Goal: Ask a question: Seek information or help from site administrators or community

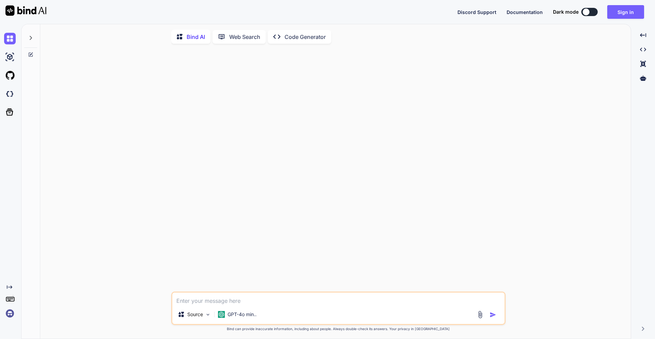
click at [216, 297] on textarea at bounding box center [338, 298] width 332 height 12
type textarea "write list of dict in json file"
click at [492, 315] on img "button" at bounding box center [493, 314] width 7 height 7
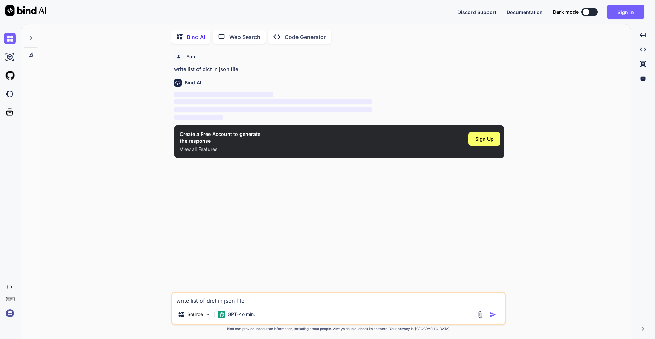
scroll to position [3, 0]
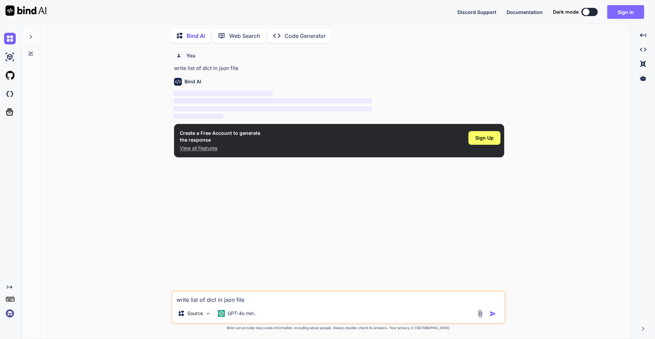
click at [627, 14] on button "Sign in" at bounding box center [625, 12] width 37 height 14
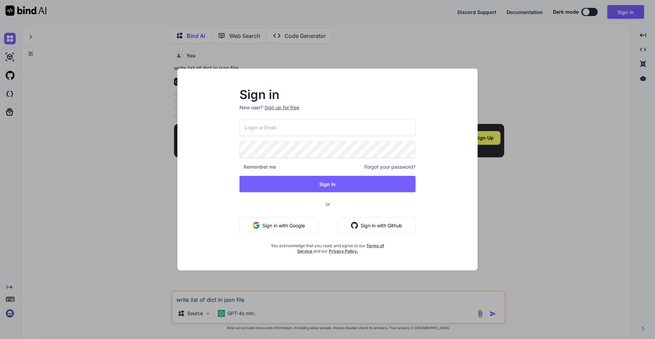
type input "[EMAIL_ADDRESS][DOMAIN_NAME]"
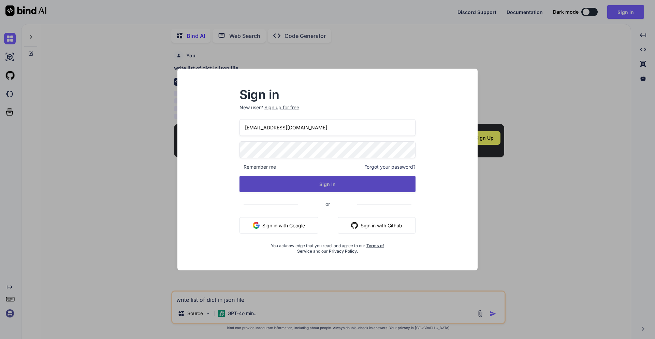
click at [332, 181] on button "Sign In" at bounding box center [328, 184] width 176 height 16
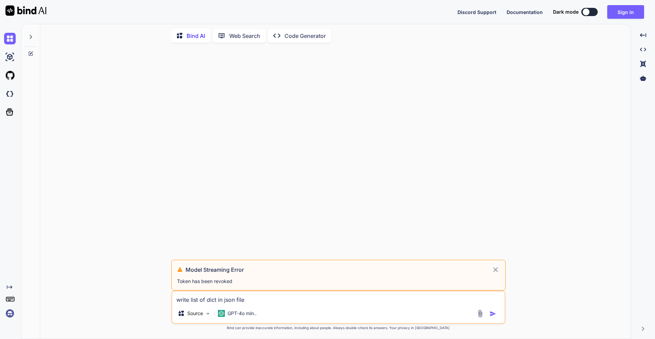
click at [497, 268] on icon at bounding box center [496, 269] width 8 height 8
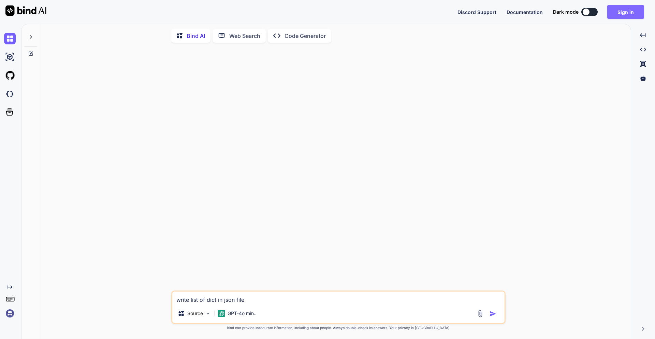
click at [620, 16] on button "Sign in" at bounding box center [625, 12] width 37 height 14
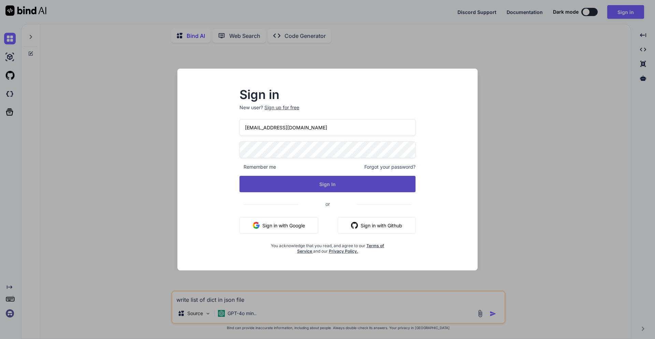
click at [335, 184] on button "Sign In" at bounding box center [328, 184] width 176 height 16
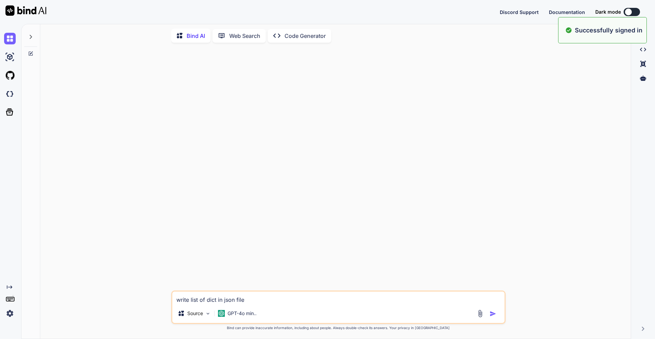
click at [241, 299] on textarea "write list of dict in json file" at bounding box center [338, 297] width 332 height 12
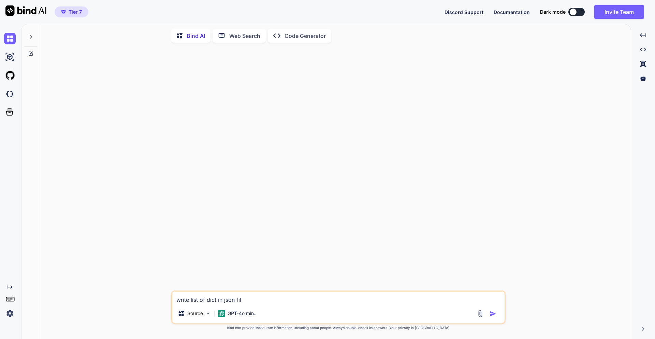
type textarea "write list of dict in json file"
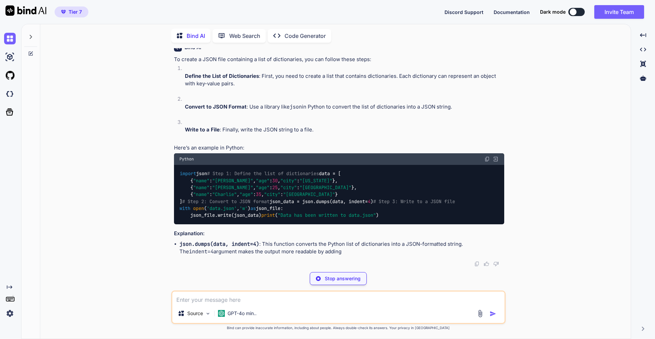
scroll to position [104, 0]
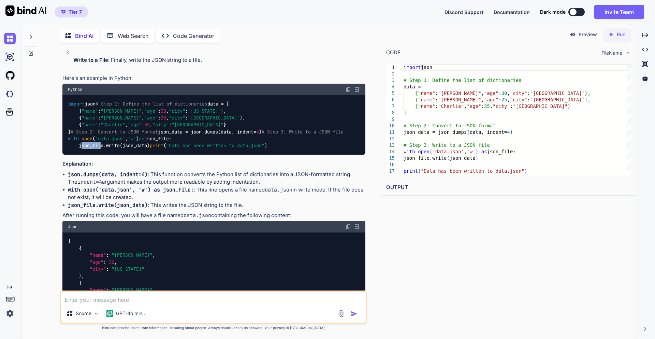
drag, startPoint x: 79, startPoint y: 201, endPoint x: 119, endPoint y: 202, distance: 39.6
click at [117, 149] on code "import json # Step 1: Define the list of dictionaries data = [ { "name" : "[PER…" at bounding box center [206, 124] width 276 height 49
drag, startPoint x: 128, startPoint y: 202, endPoint x: 139, endPoint y: 202, distance: 11.6
click at [134, 149] on code "import json # Step 1: Define the list of dictionaries data = [ { "name" : "[PER…" at bounding box center [206, 124] width 276 height 49
drag, startPoint x: 139, startPoint y: 202, endPoint x: 143, endPoint y: 202, distance: 4.1
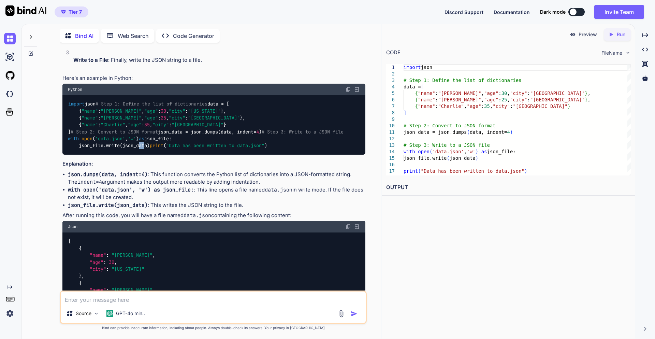
click at [143, 149] on code "import json # Step 1: Define the list of dictionaries data = [ { "name" : "[PER…" at bounding box center [206, 124] width 276 height 49
click at [171, 155] on div "import json # Step 1: Define the list of dictionaries data = [ { "name" : "[PER…" at bounding box center [213, 125] width 303 height 60
drag, startPoint x: 156, startPoint y: 199, endPoint x: 113, endPoint y: 201, distance: 42.7
click at [113, 155] on div "import json # Step 1: Define the list of dictionaries data = [ { "name" : "[PER…" at bounding box center [213, 125] width 303 height 60
drag, startPoint x: 80, startPoint y: 202, endPoint x: 120, endPoint y: 202, distance: 40.3
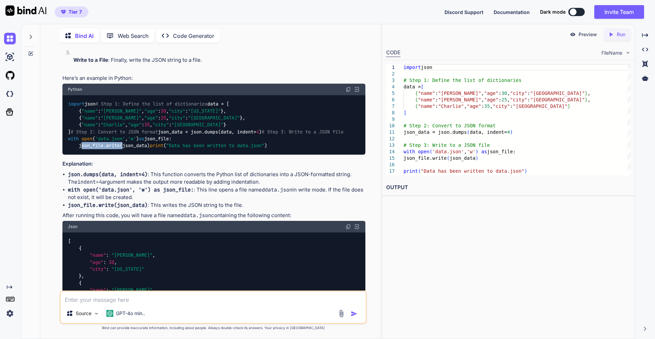
click at [120, 149] on code "import json # Step 1: Define the list of dictionaries data = [ { "name" : "[PER…" at bounding box center [206, 124] width 276 height 49
copy code "json_file.write"
drag, startPoint x: 70, startPoint y: 174, endPoint x: 100, endPoint y: 175, distance: 30.4
click at [100, 149] on code "import json # Step 1: Define the list of dictionaries data = [ { "name" : "[PER…" at bounding box center [206, 124] width 276 height 49
click at [182, 155] on div "import json # Step 1: Define the list of dictionaries data = [ { "name" : "[PER…" at bounding box center [213, 125] width 303 height 60
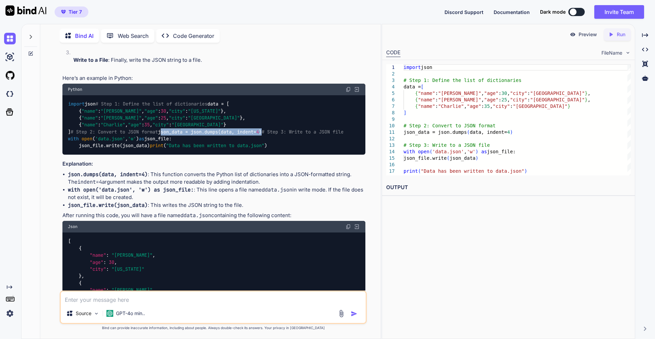
drag, startPoint x: 181, startPoint y: 172, endPoint x: 68, endPoint y: 174, distance: 112.6
click at [68, 155] on div "import json # Step 1: Define the list of dictionaries data = [ { "name" : "[PER…" at bounding box center [213, 125] width 303 height 60
copy code "json_data = json.dumps(data, indent= 4 )"
drag, startPoint x: 69, startPoint y: 195, endPoint x: 168, endPoint y: 203, distance: 99.0
click at [168, 155] on div "import json # Step 1: Define the list of dictionaries data = [ { "name" : "[PER…" at bounding box center [213, 125] width 303 height 60
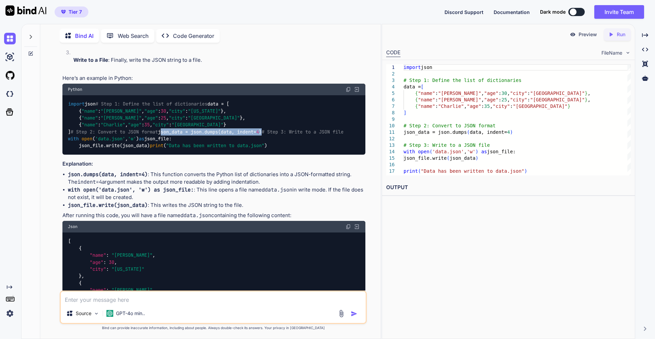
copy code "with open ( 'data.json' , 'w' ) as json_file: json_file.write(json_data)"
